Goal: Navigation & Orientation: Find specific page/section

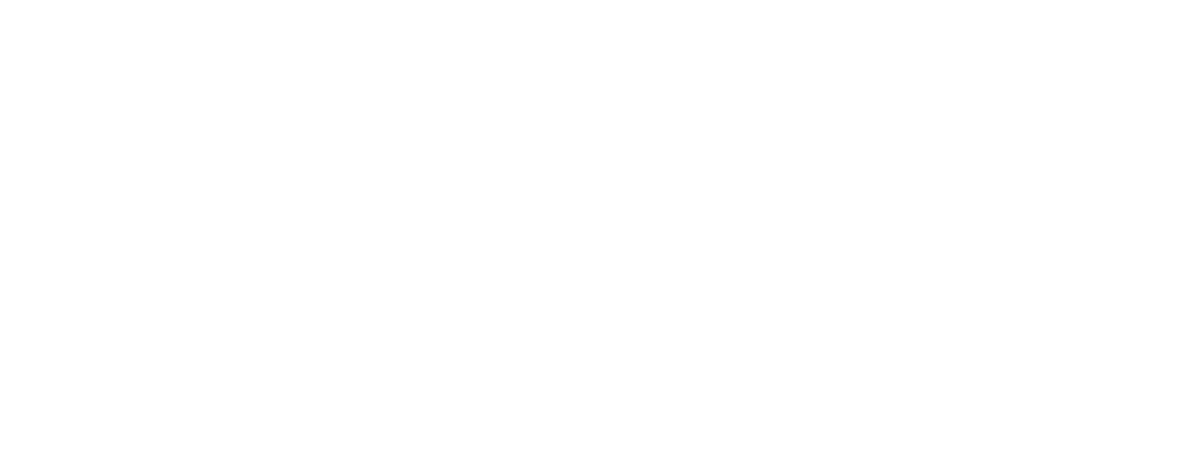
click at [593, 0] on div at bounding box center [601, 0] width 1202 height 0
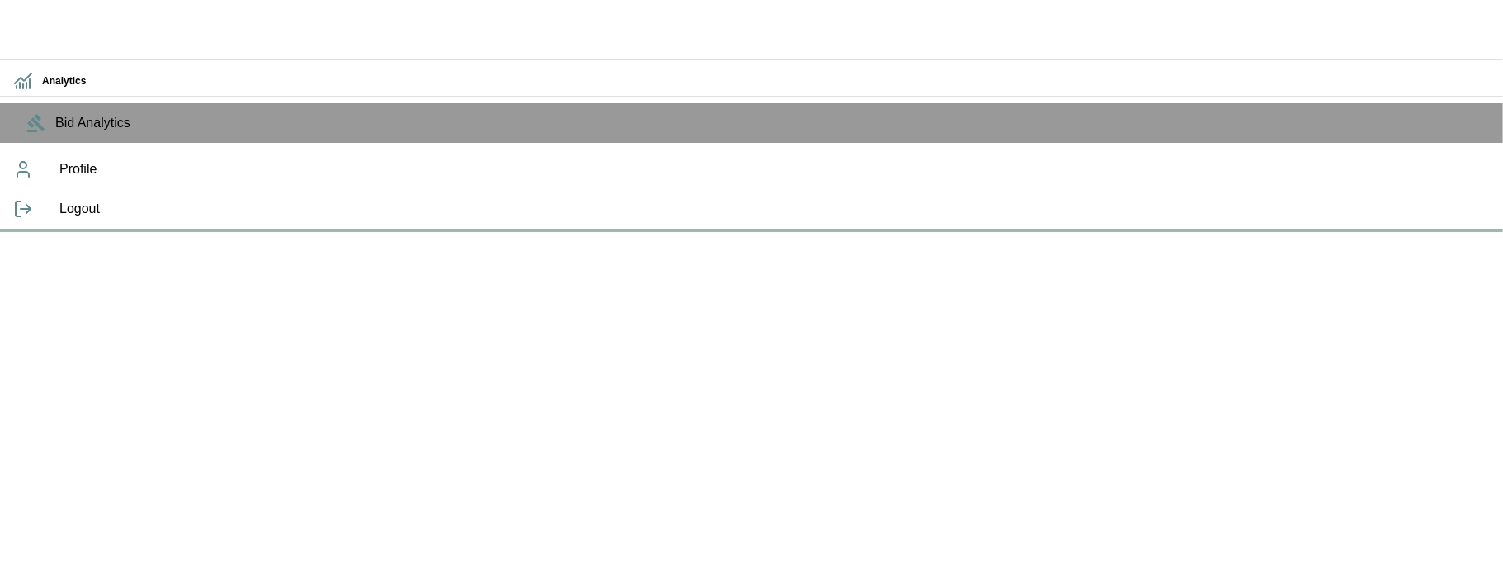
click at [35, 28] on icon "button" at bounding box center [26, 25] width 29 height 17
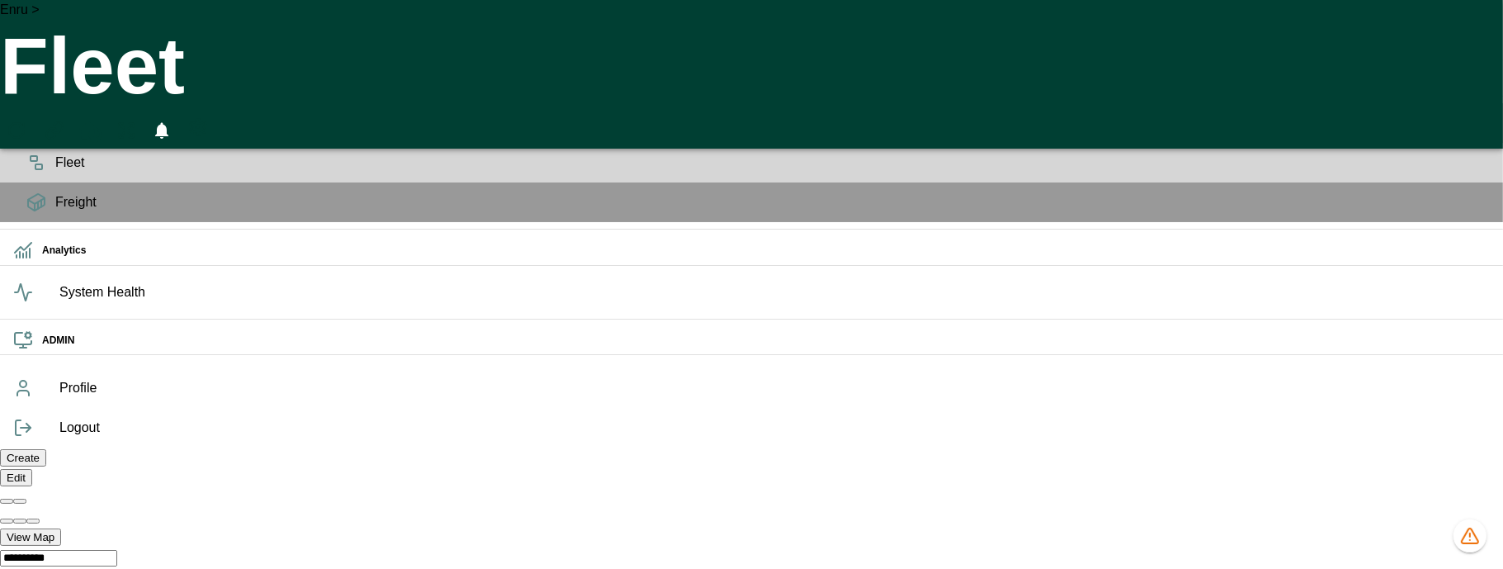
click at [1473, 73] on icon "advanced filters" at bounding box center [1473, 76] width 20 height 20
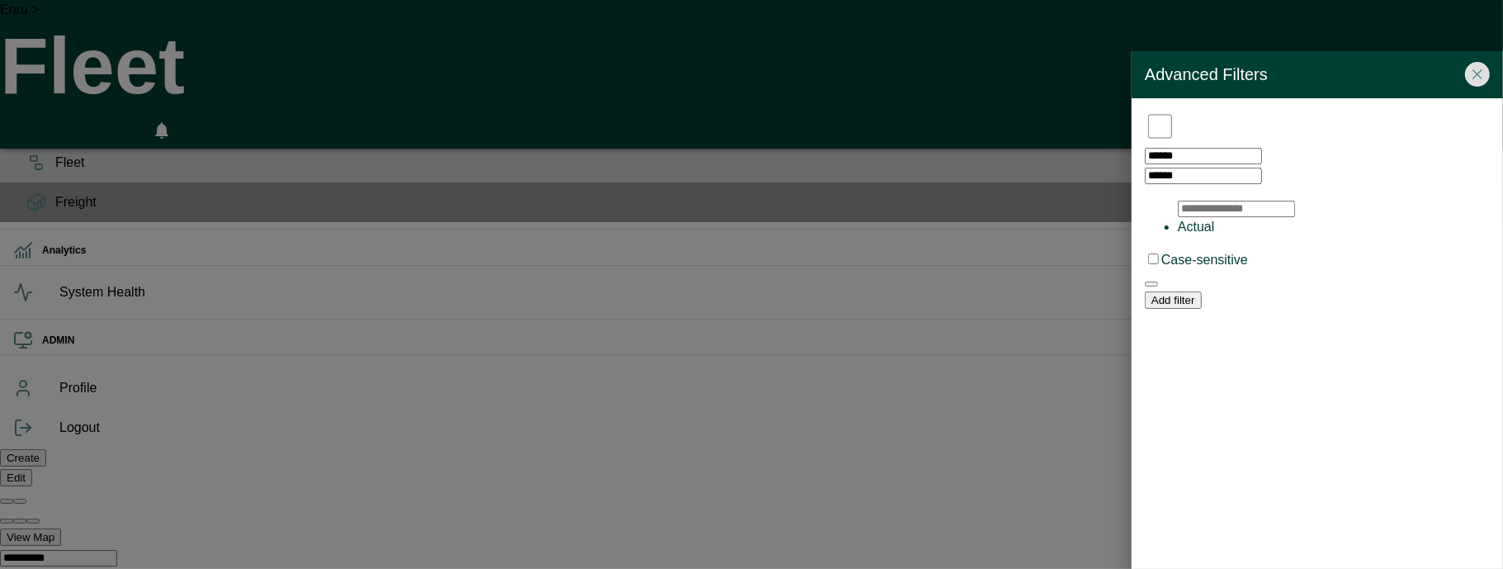
click at [1471, 54] on div "Advanced Filters" at bounding box center [1316, 74] width 371 height 47
click at [1478, 74] on icon "Close" at bounding box center [1477, 74] width 17 height 17
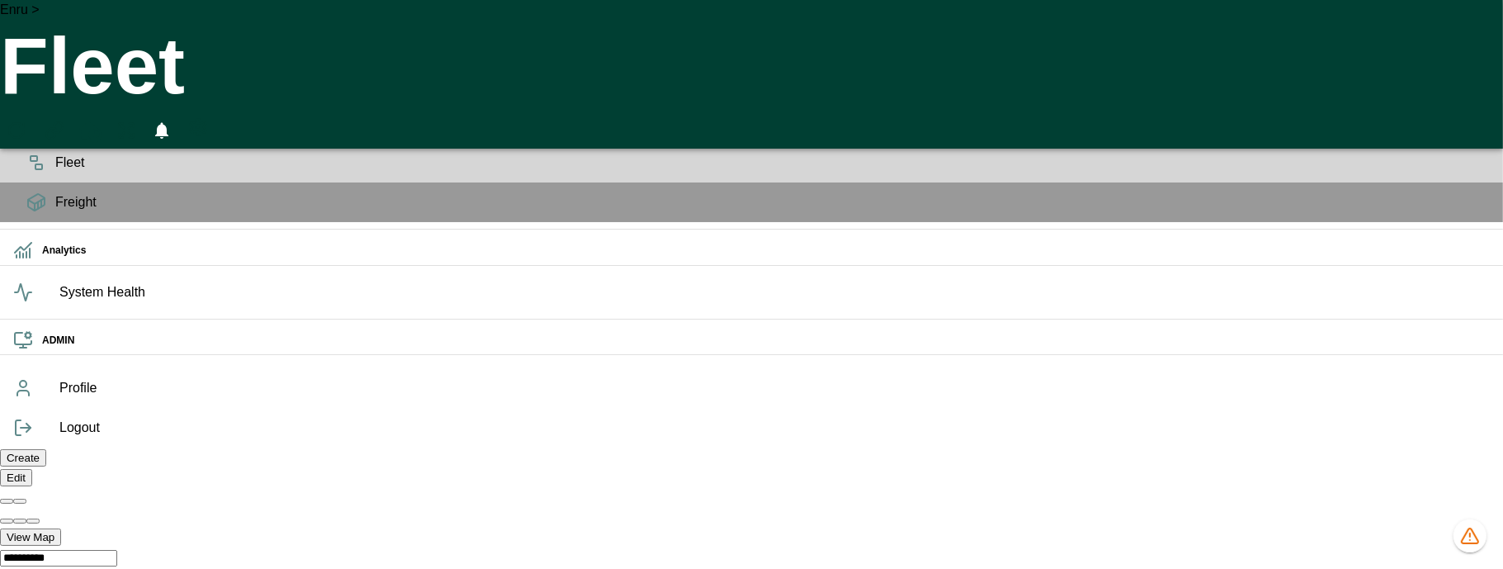
click at [33, 131] on icon at bounding box center [36, 128] width 17 height 7
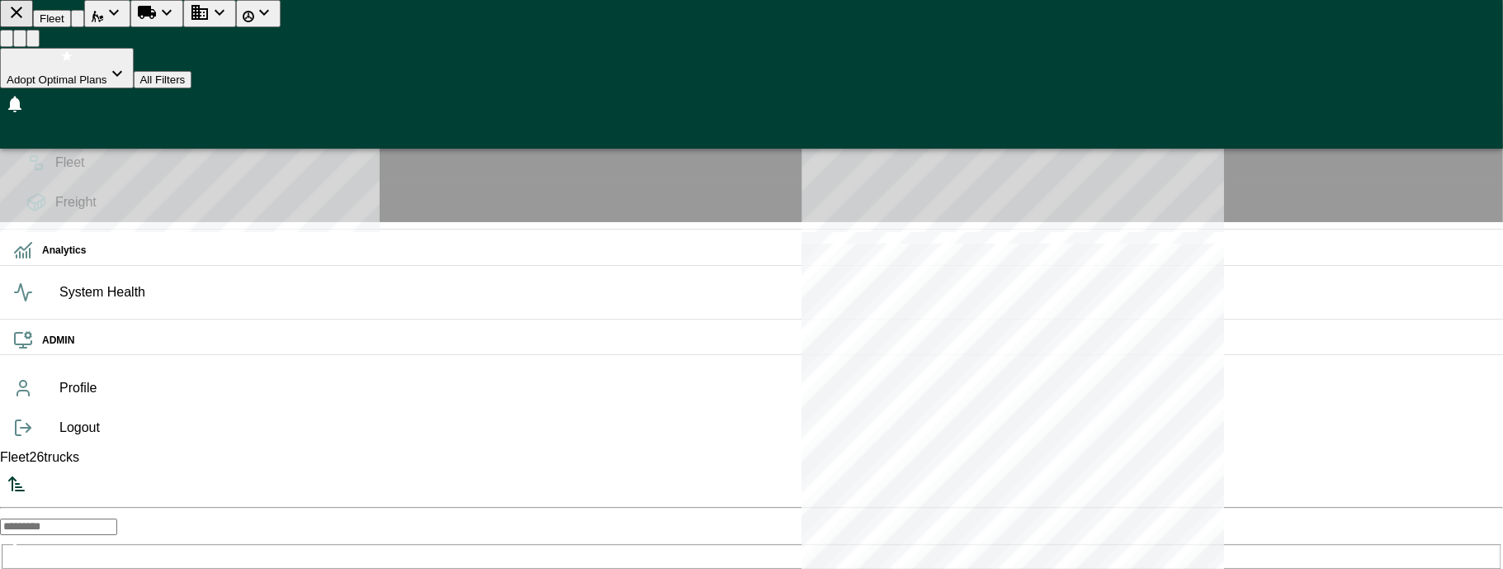
scroll to position [562, 307]
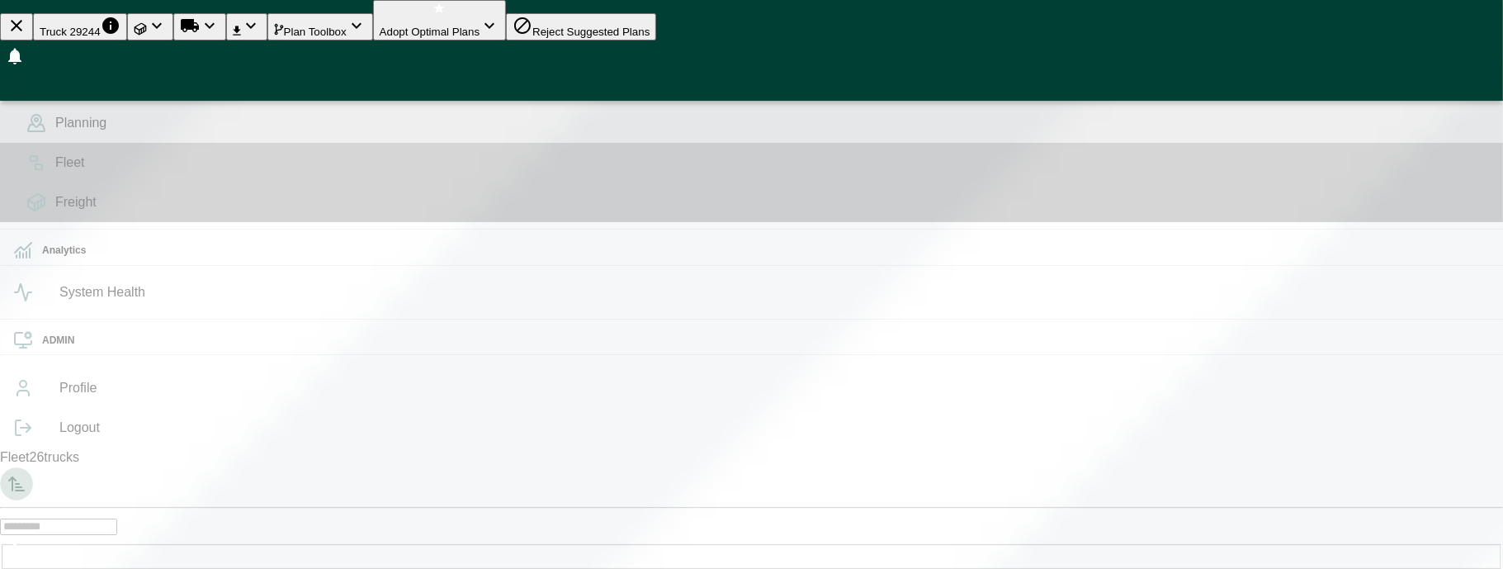
click at [26, 474] on icon "Sorted by: PTA Ascending" at bounding box center [17, 484] width 20 height 20
click at [26, 474] on icon "Sorted by: Plans Ascending" at bounding box center [17, 484] width 20 height 20
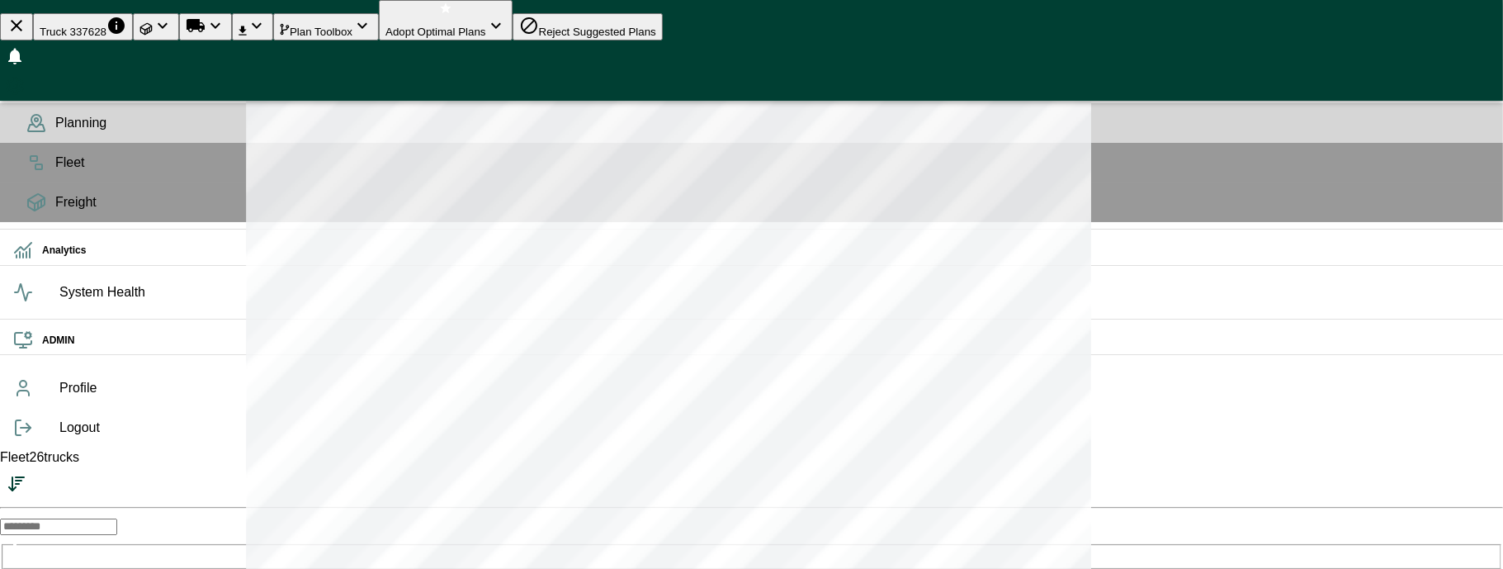
scroll to position [68, 0]
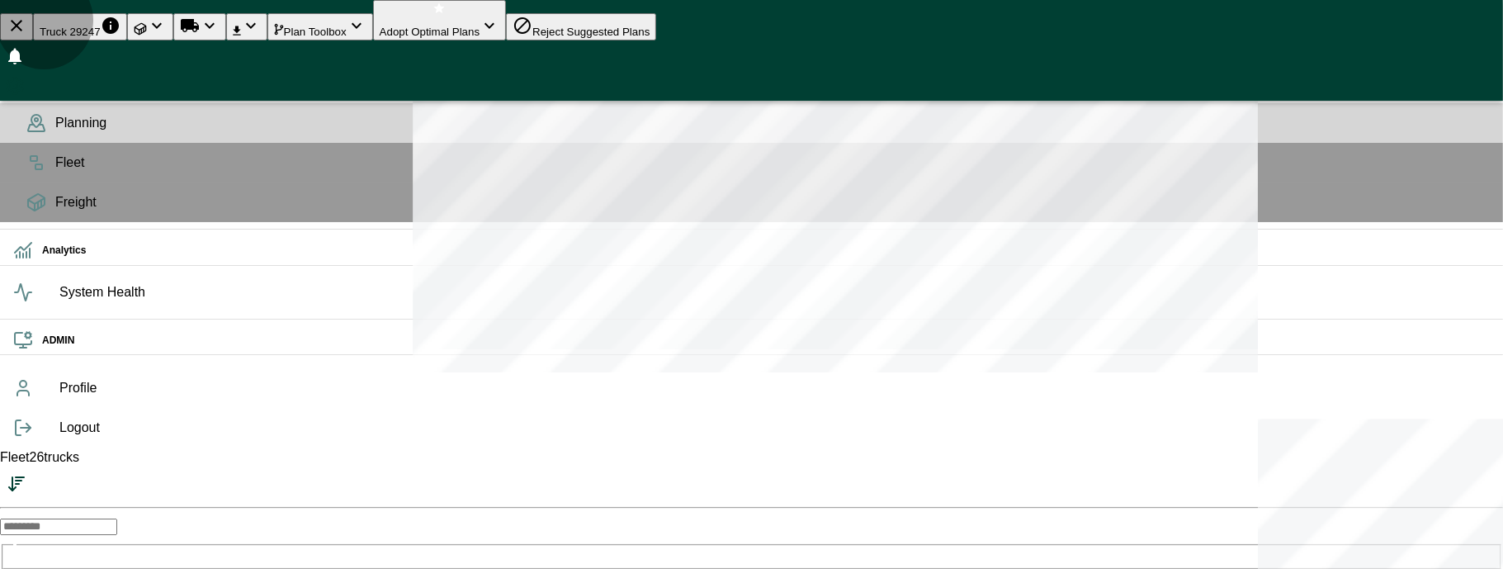
click at [167, 31] on icon "Loads" at bounding box center [157, 26] width 20 height 20
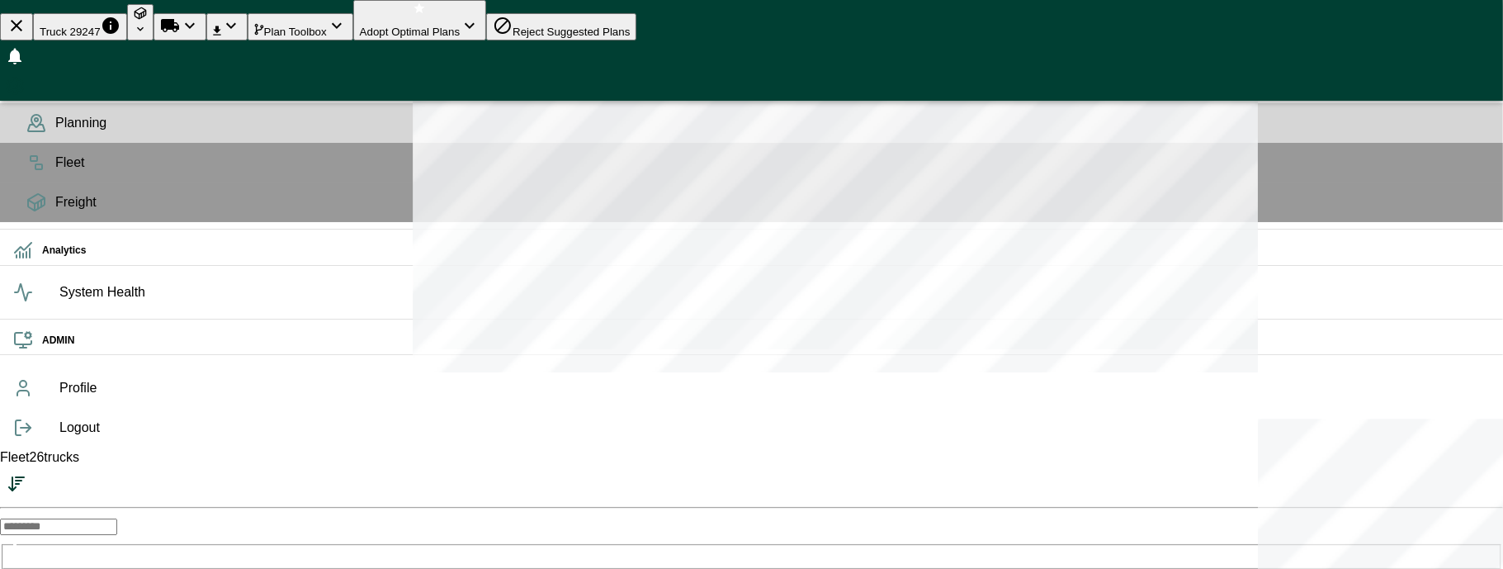
click at [147, 31] on icon "Loads" at bounding box center [140, 28] width 13 height 13
click at [30, 71] on button "button" at bounding box center [15, 86] width 30 height 30
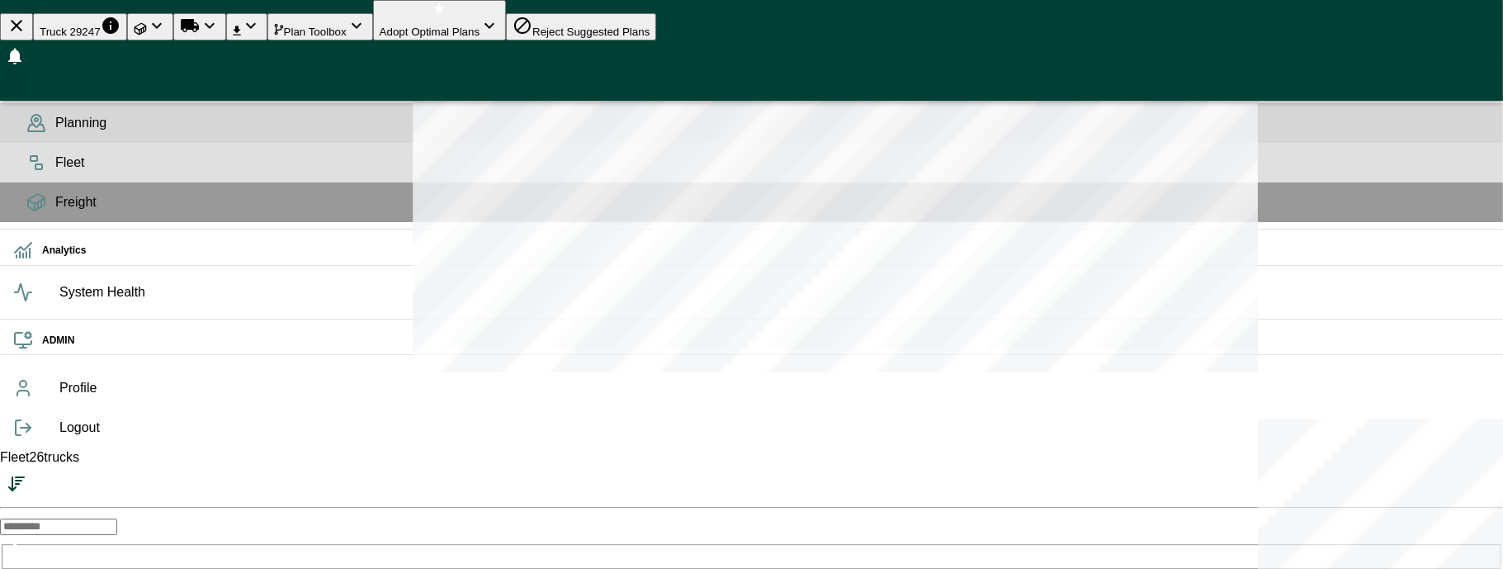
click at [26, 172] on icon at bounding box center [36, 163] width 20 height 20
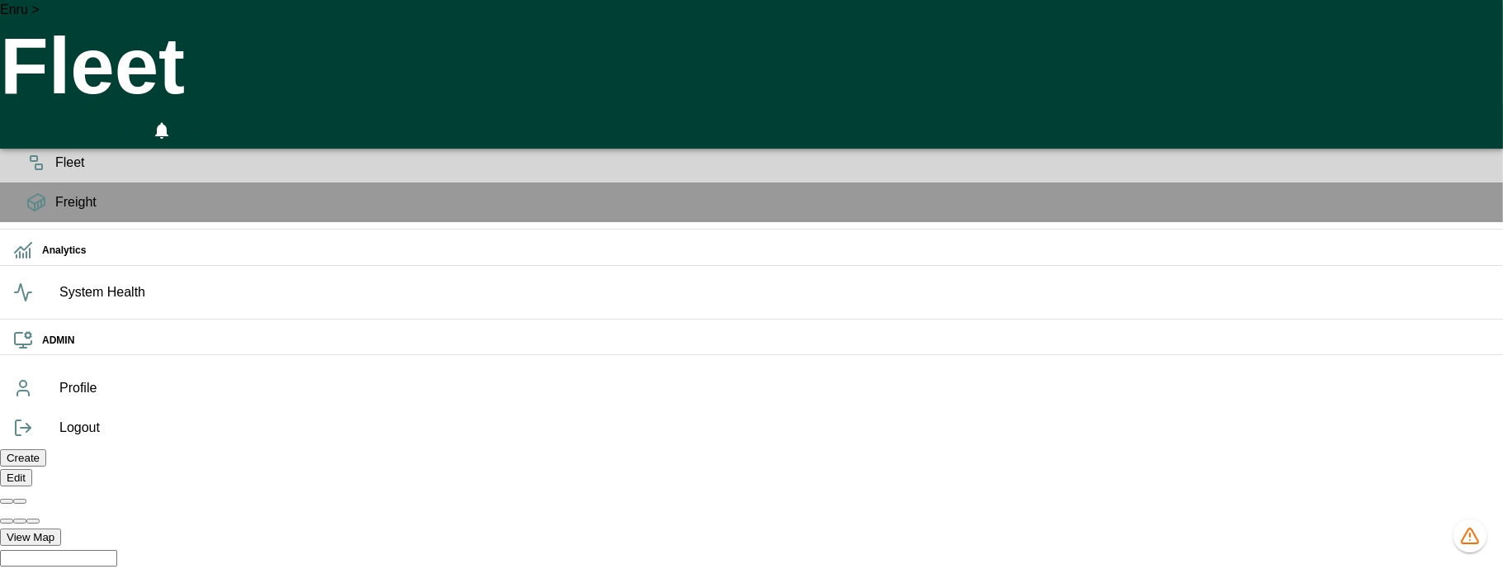
scroll to position [310, 0]
click at [205, 119] on icon "Preferences" at bounding box center [198, 127] width 15 height 17
click at [28, 131] on icon at bounding box center [36, 128] width 17 height 7
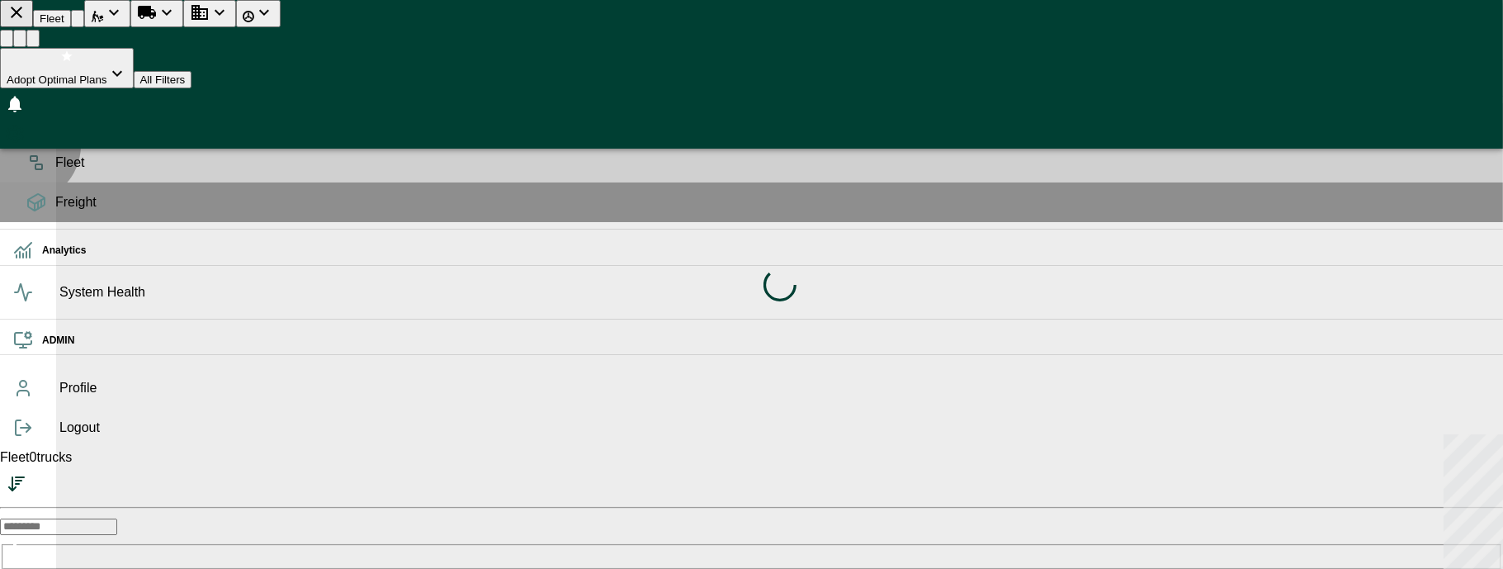
click at [24, 171] on div "Fleet" at bounding box center [751, 163] width 1503 height 40
